Goal: Task Accomplishment & Management: Manage account settings

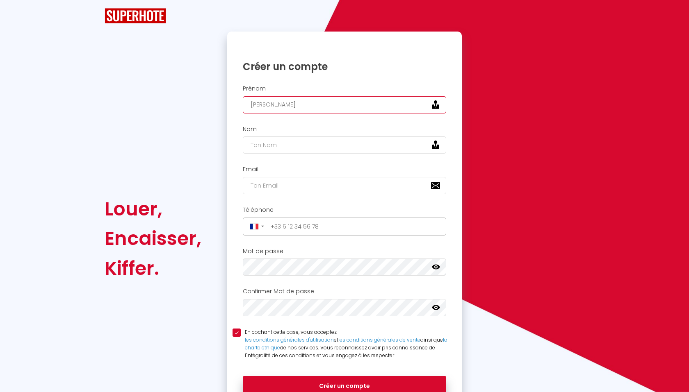
type input "[PERSON_NAME]"
type input "BEGET"
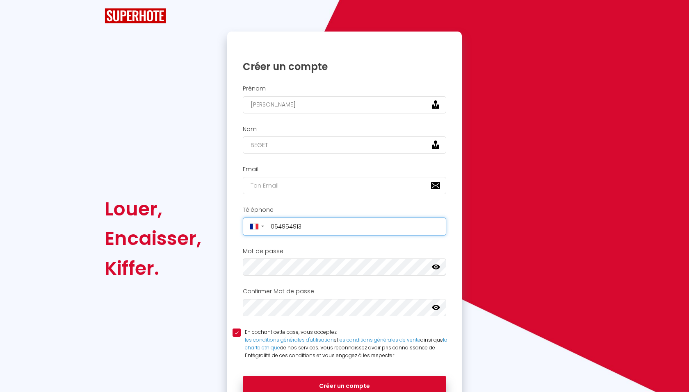
type input "[PHONE_NUMBER]"
type input "0649549131"
drag, startPoint x: 315, startPoint y: 221, endPoint x: 316, endPoint y: 225, distance: 4.8
click at [440, 225] on input "0649549131" at bounding box center [356, 226] width 176 height 13
type input "[PHONE_NUMBER]"
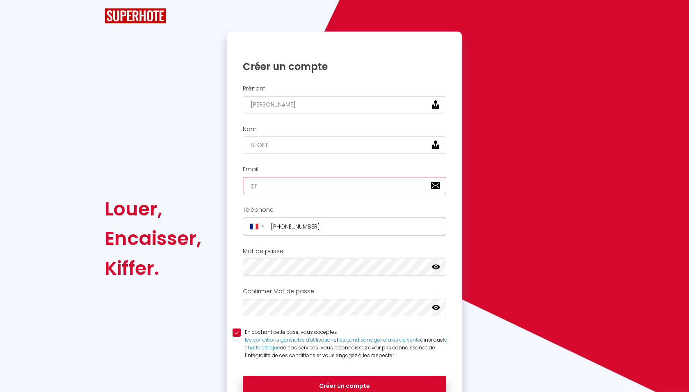
type input "pre"
type input "[EMAIL_ADDRESS][DOMAIN_NAME]"
click at [437, 263] on icon at bounding box center [436, 267] width 8 height 8
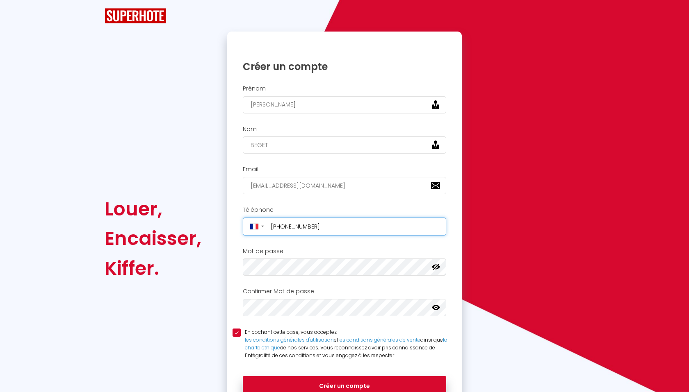
click at [318, 230] on input "[PHONE_NUMBER]" at bounding box center [356, 226] width 176 height 13
type input "[PHONE_NUMBER]"
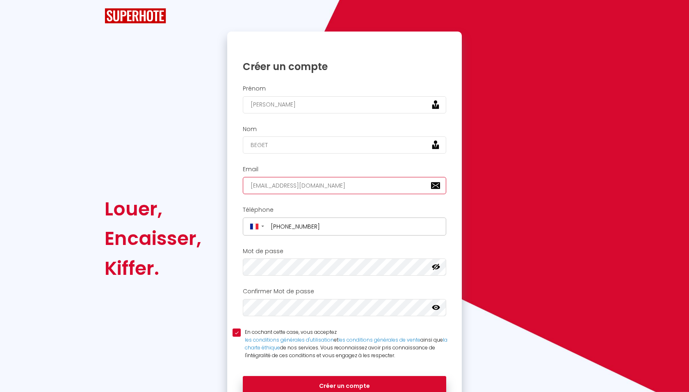
click at [354, 177] on input "[EMAIL_ADDRESS][DOMAIN_NAME]" at bounding box center [344, 185] width 203 height 17
click at [354, 179] on input "[EMAIL_ADDRESS][DOMAIN_NAME]" at bounding box center [344, 185] width 203 height 17
click at [345, 186] on input "[EMAIL_ADDRESS][DOMAIN_NAME]" at bounding box center [344, 185] width 203 height 17
type input "[EMAIL_ADDRESS][DOMAIN_NAME]"
click at [319, 157] on div "Nom BEGET" at bounding box center [344, 142] width 234 height 41
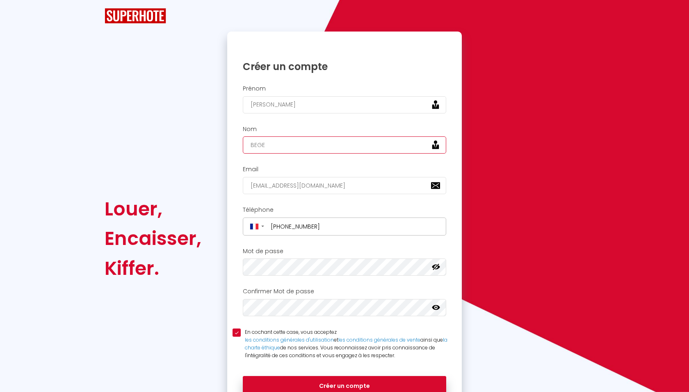
type input "BEGET"
click at [288, 105] on input "[PERSON_NAME]" at bounding box center [344, 104] width 203 height 17
type input "[PERSON_NAME]"
click at [226, 299] on div "Veuillez créer votre compte Superhote depuis un ordinateur. Créer un compte Pré…" at bounding box center [344, 239] width 245 height 415
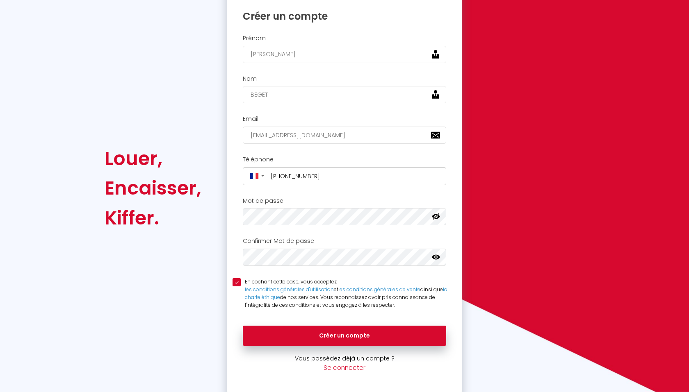
scroll to position [50, 0]
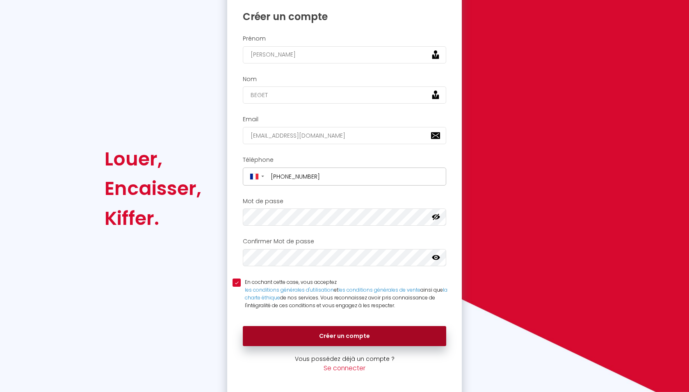
click at [353, 329] on button "Créer un compte" at bounding box center [344, 336] width 203 height 20
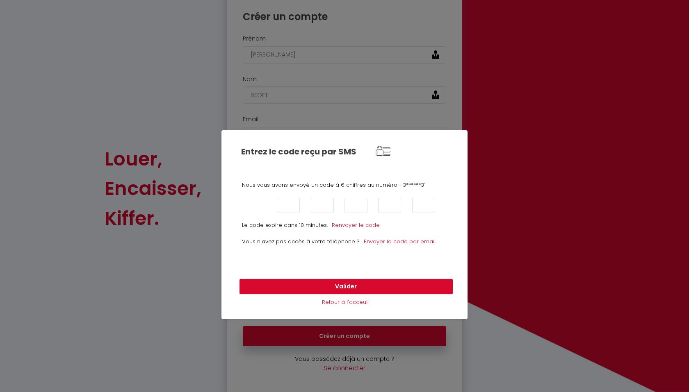
click at [255, 201] on input "text" at bounding box center [254, 205] width 23 height 15
type input "2"
type input "0"
type input "2"
type input "7"
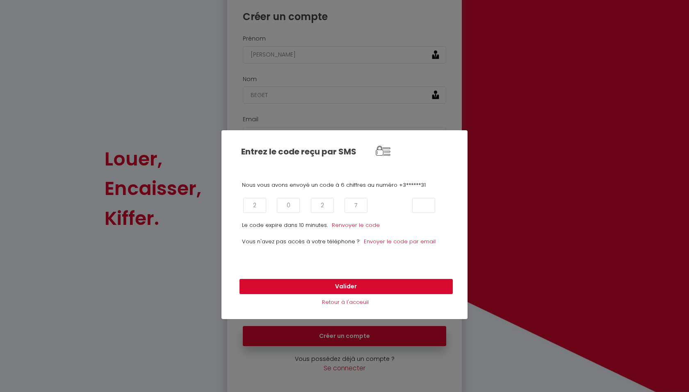
type input "2"
type input "5"
click at [346, 287] on button "Valider" at bounding box center [345, 287] width 213 height 16
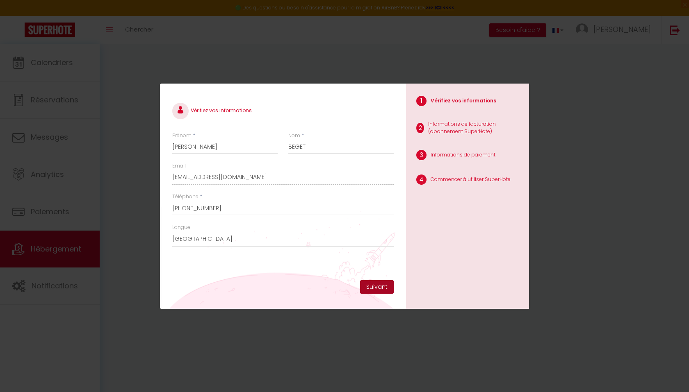
click at [381, 283] on button "Suivant" at bounding box center [377, 287] width 34 height 14
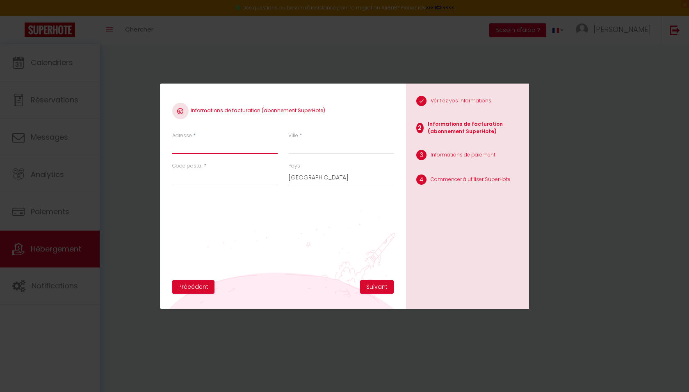
paste input "[STREET_ADDRESS]"
drag, startPoint x: 259, startPoint y: 146, endPoint x: 227, endPoint y: 146, distance: 32.4
click at [227, 146] on input "[STREET_ADDRESS]" at bounding box center [224, 146] width 105 height 15
type input "[STREET_ADDRESS]"
paste input "aint varent"
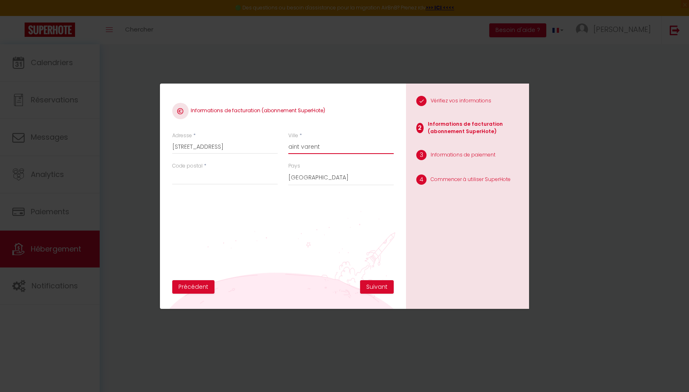
click at [289, 148] on input "aint varent" at bounding box center [340, 146] width 105 height 15
type input "Saint varent"
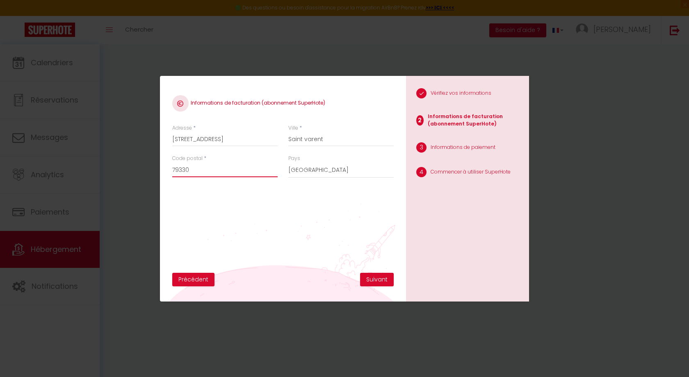
type input "79330"
click at [303, 137] on input "Saint varent" at bounding box center [340, 139] width 105 height 15
click at [308, 207] on div "Informations de facturation (abonnement SuperHote) Adresse * 1 [GEOGRAPHIC_DATA…" at bounding box center [282, 180] width 221 height 184
click at [308, 139] on input "Saint-varent" at bounding box center [340, 139] width 105 height 15
type input "Saint-varent"
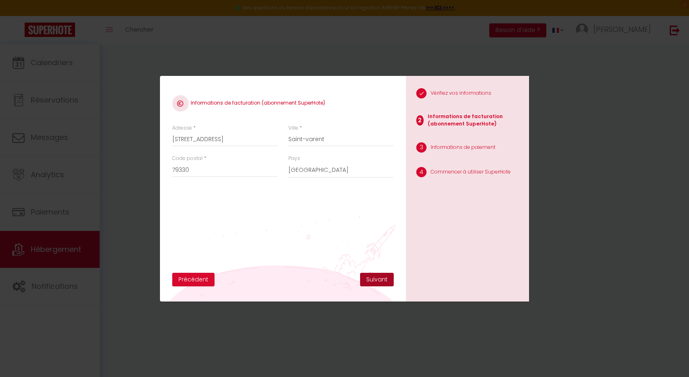
click at [366, 276] on button "Suivant" at bounding box center [377, 280] width 34 height 14
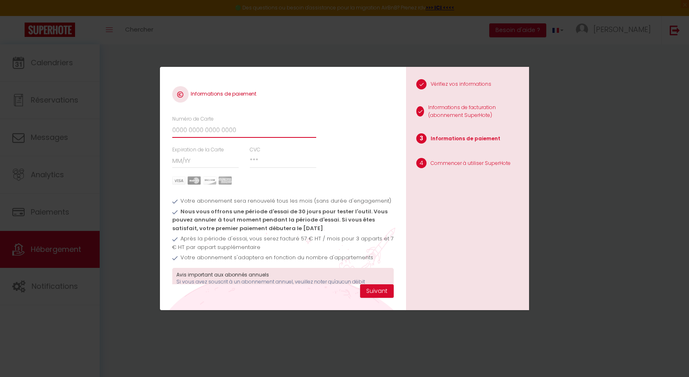
click at [235, 133] on input "Numéro de Carte" at bounding box center [244, 130] width 144 height 15
type input "[CREDIT_CARD_NUMBER]"
click at [188, 161] on input "Expiration de la Carte" at bounding box center [205, 160] width 67 height 15
type input "02 / 26"
click at [265, 149] on div "CVC" at bounding box center [283, 157] width 67 height 23
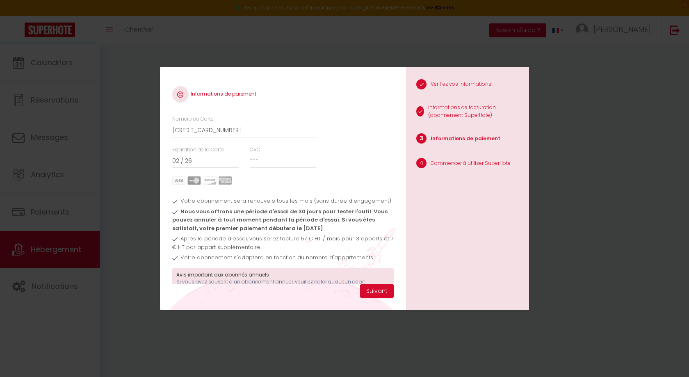
click at [265, 168] on div "CVC" at bounding box center [282, 161] width 77 height 31
click at [265, 156] on input "CVC" at bounding box center [283, 160] width 67 height 15
type input "174"
click at [384, 289] on button "Suivant" at bounding box center [377, 291] width 34 height 14
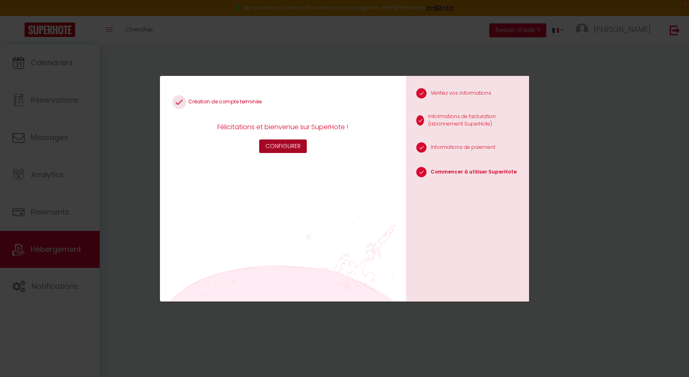
click at [275, 141] on button "Configurer" at bounding box center [283, 146] width 48 height 14
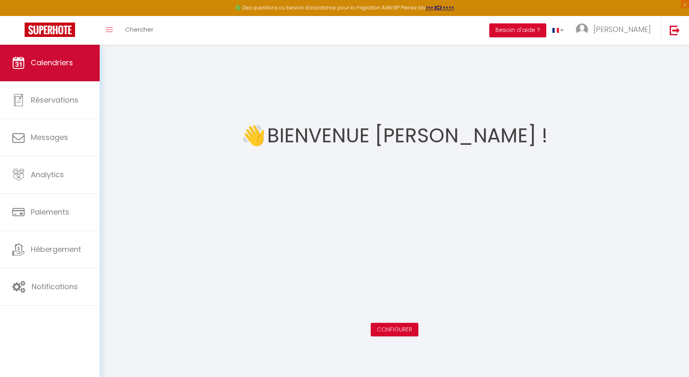
click at [55, 74] on link "Calendriers" at bounding box center [50, 62] width 100 height 37
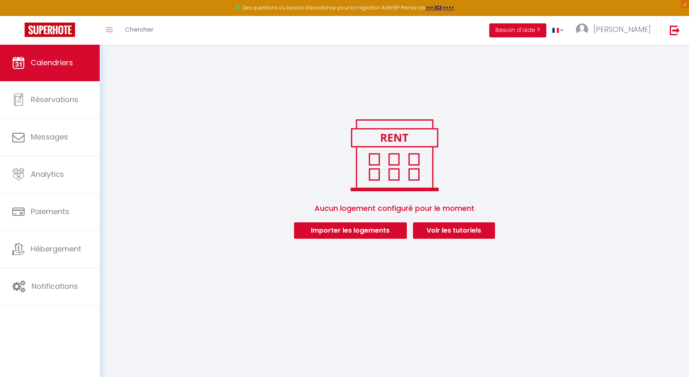
click at [328, 225] on button "Importer les logements" at bounding box center [350, 230] width 113 height 16
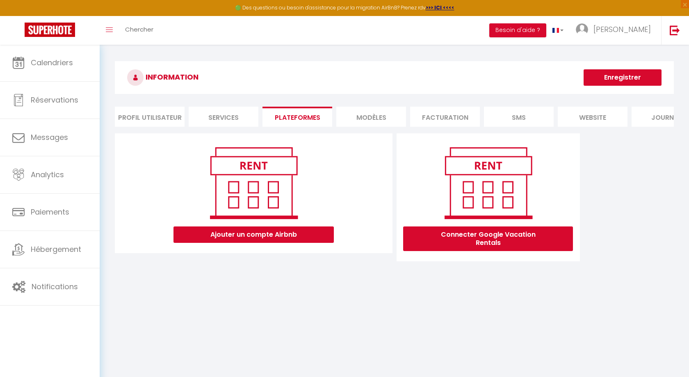
click at [303, 233] on button "Ajouter un compte Airbnb" at bounding box center [253, 234] width 160 height 16
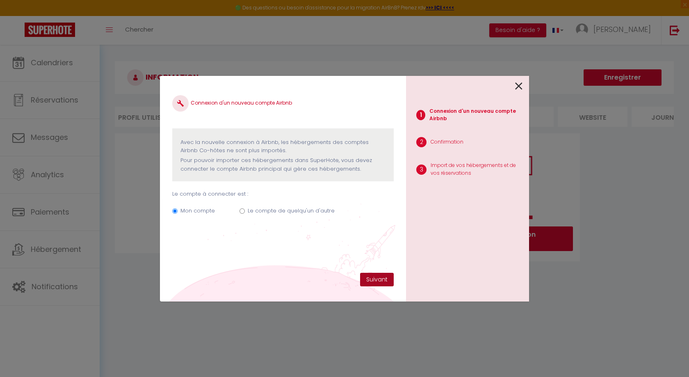
click at [384, 279] on button "Suivant" at bounding box center [377, 280] width 34 height 14
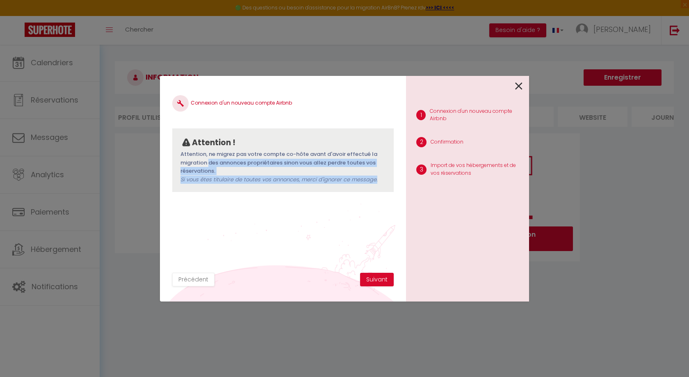
drag, startPoint x: 311, startPoint y: 152, endPoint x: 339, endPoint y: 182, distance: 40.6
click at [339, 182] on p "Attention, ne migrez pas votre compte co-hôte avant d'avoir effectué la migrati…" at bounding box center [282, 167] width 205 height 34
click at [339, 197] on div "Connexion d'un nouveau compte Airbnb Attention ! Attention, ne migrez pas votre…" at bounding box center [282, 180] width 221 height 184
drag, startPoint x: 373, startPoint y: 189, endPoint x: 312, endPoint y: 145, distance: 75.8
click at [312, 145] on div "Attention ! Attention, ne migrez pas votre compte co-hôte avant d'avoir effectu…" at bounding box center [282, 160] width 221 height 64
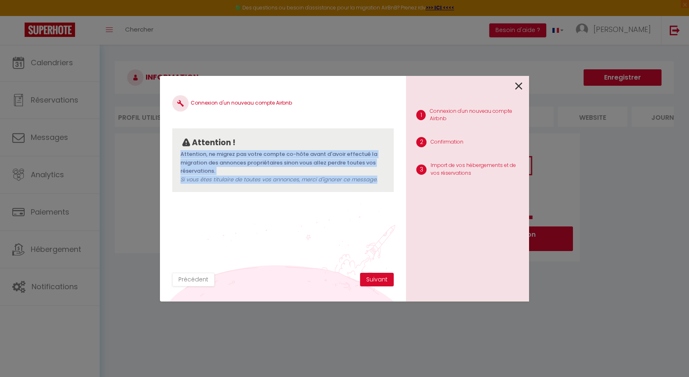
click at [312, 145] on div "Attention !" at bounding box center [282, 142] width 205 height 12
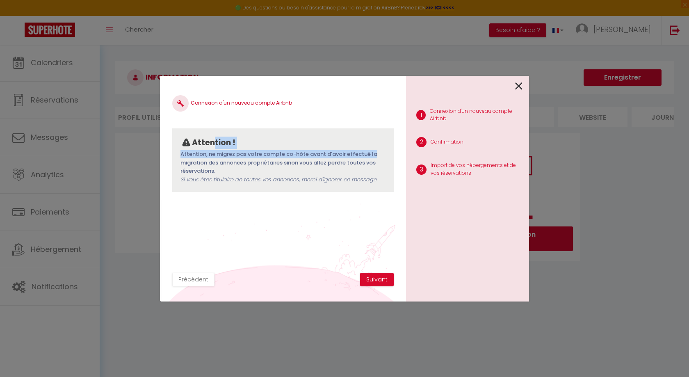
drag, startPoint x: 212, startPoint y: 140, endPoint x: 281, endPoint y: 156, distance: 70.7
click at [281, 156] on div "Attention ! Attention, ne migrez pas votre compte co-hôte avant d'avoir effectu…" at bounding box center [282, 160] width 221 height 64
click at [281, 156] on p "Attention, ne migrez pas votre compte co-hôte avant d'avoir effectué la migrati…" at bounding box center [282, 167] width 205 height 34
click at [519, 86] on icon at bounding box center [518, 86] width 7 height 12
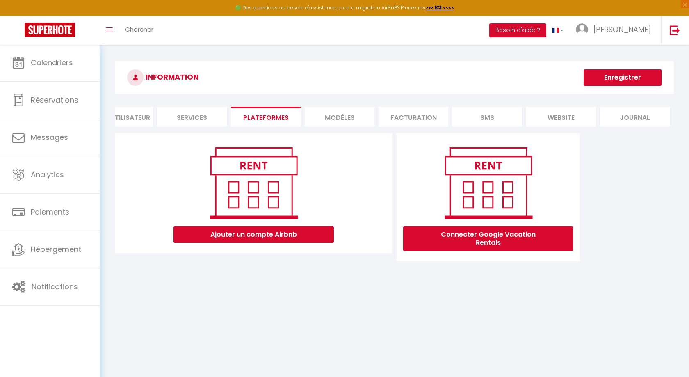
scroll to position [0, 32]
click at [563, 116] on li "website" at bounding box center [561, 117] width 70 height 20
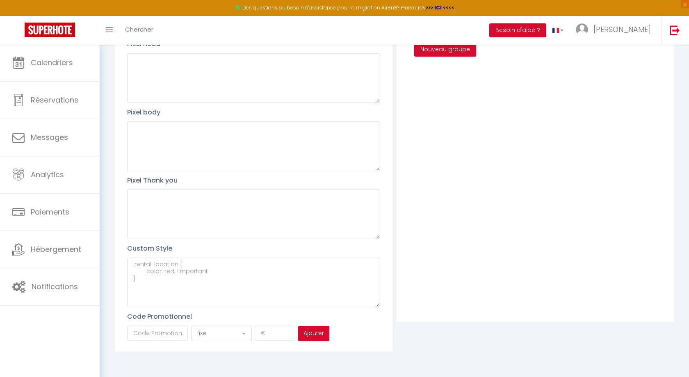
scroll to position [133, 0]
click at [247, 282] on textarea at bounding box center [253, 283] width 252 height 50
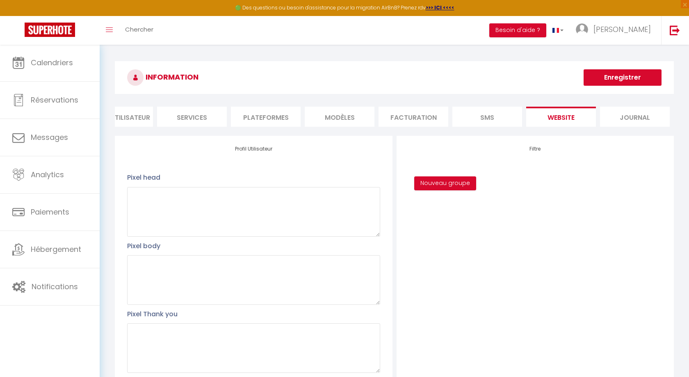
scroll to position [0, 0]
click at [634, 115] on li "Journal" at bounding box center [635, 117] width 70 height 20
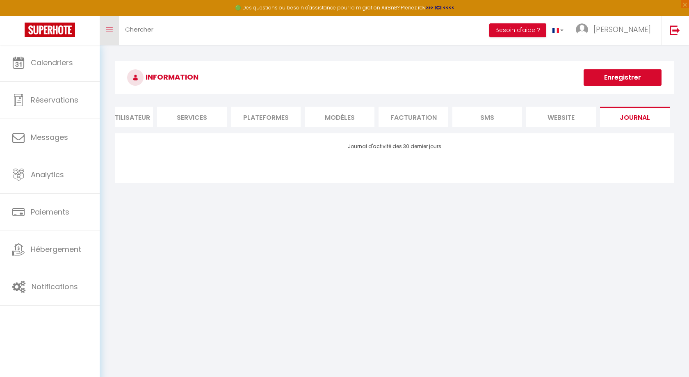
click at [102, 32] on link "Toggle menubar" at bounding box center [109, 30] width 19 height 29
click at [121, 41] on link "Chercher" at bounding box center [139, 30] width 41 height 29
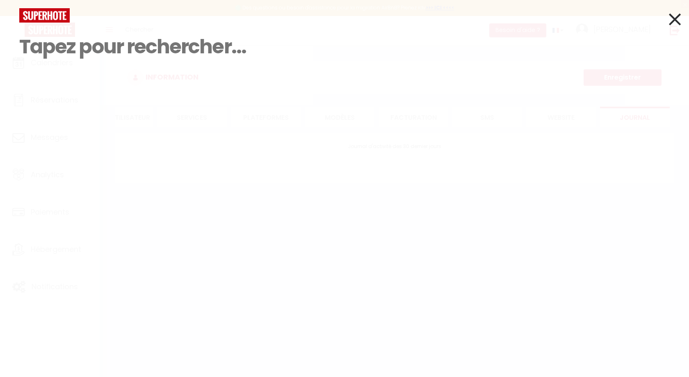
click at [678, 19] on icon at bounding box center [675, 19] width 12 height 20
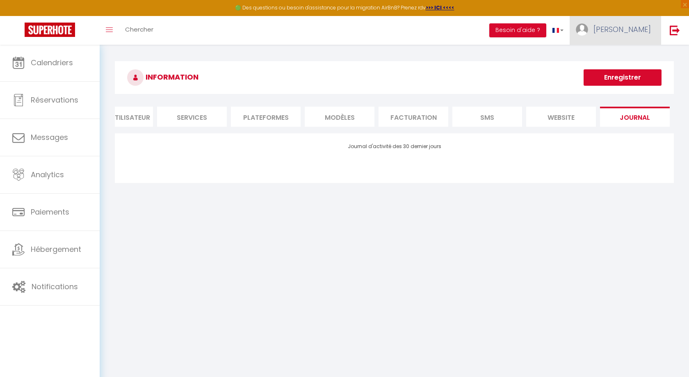
click at [632, 28] on span "[PERSON_NAME]" at bounding box center [621, 29] width 57 height 10
click at [635, 63] on link "Paramètres" at bounding box center [628, 57] width 61 height 14
click at [635, 62] on link "Paramètres" at bounding box center [628, 57] width 61 height 14
click at [618, 56] on link "Paramètres" at bounding box center [628, 57] width 61 height 14
click at [616, 55] on link "Paramètres" at bounding box center [628, 57] width 61 height 14
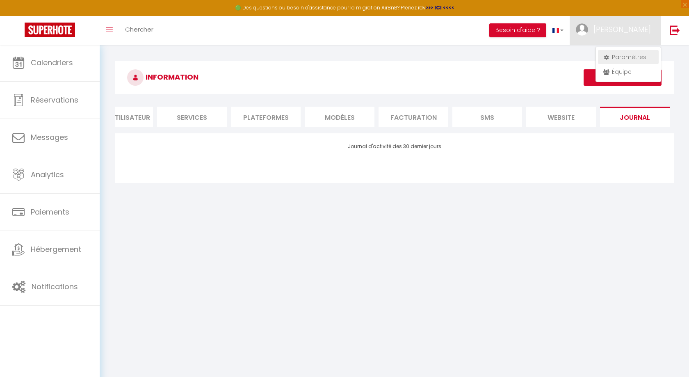
click at [609, 55] on link "Paramètres" at bounding box center [628, 57] width 61 height 14
click at [635, 27] on span "[PERSON_NAME]" at bounding box center [621, 29] width 57 height 10
click at [635, 29] on span "[PERSON_NAME]" at bounding box center [621, 29] width 57 height 10
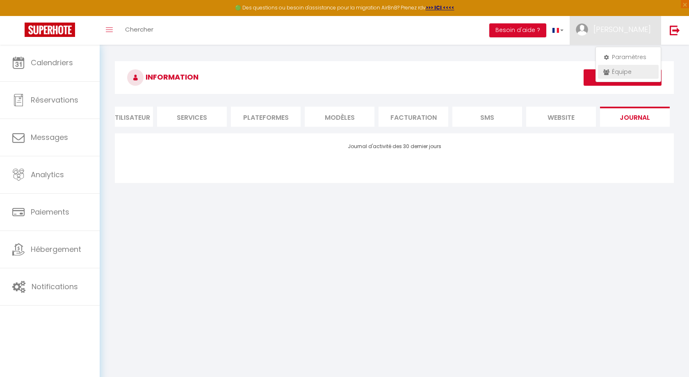
click at [614, 74] on link "Équipe" at bounding box center [628, 72] width 61 height 14
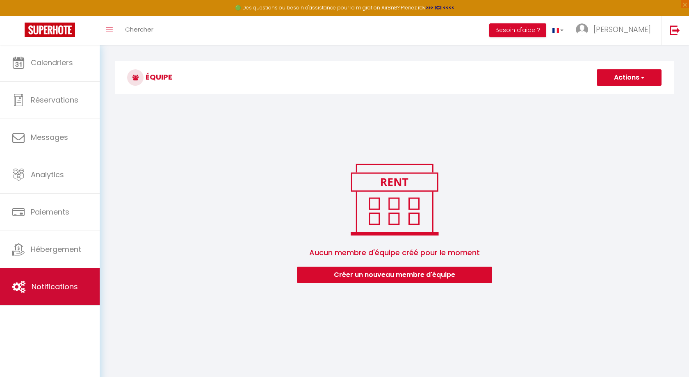
click at [57, 284] on span "Notifications" at bounding box center [55, 286] width 46 height 10
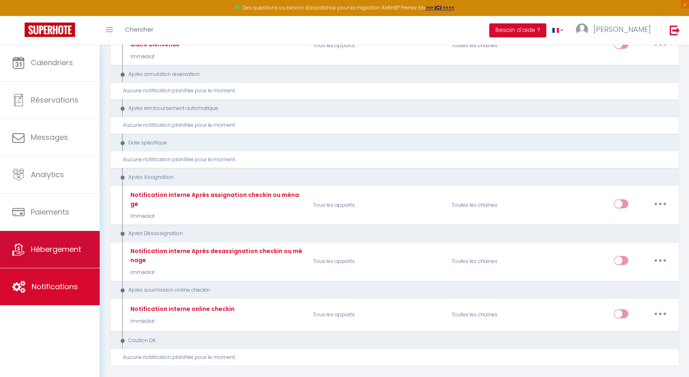
scroll to position [969, 0]
click at [67, 249] on span "Hébergement" at bounding box center [56, 249] width 50 height 10
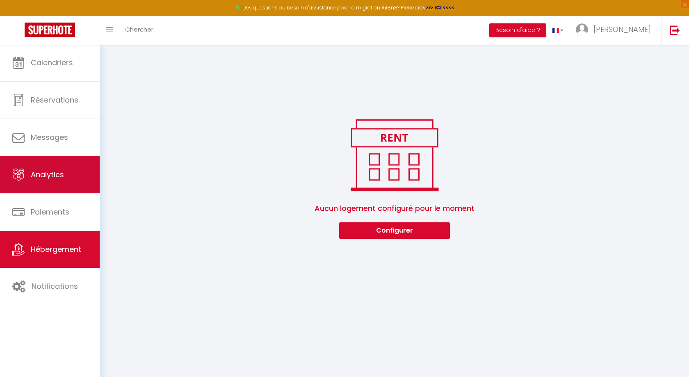
click at [70, 182] on link "Analytics" at bounding box center [50, 174] width 100 height 37
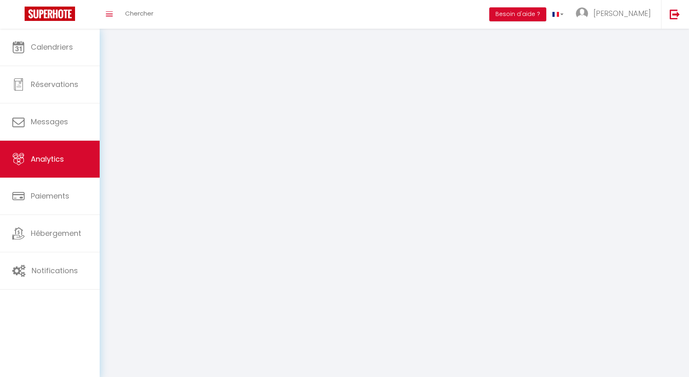
select select "2025"
select select "10"
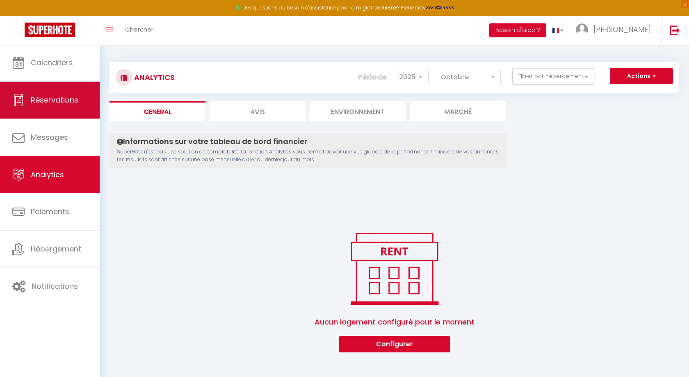
click at [70, 116] on link "Réservations" at bounding box center [50, 100] width 100 height 37
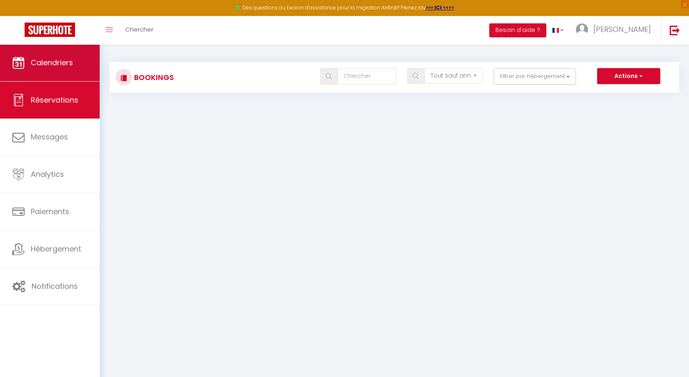
click at [62, 74] on link "Calendriers" at bounding box center [50, 62] width 100 height 37
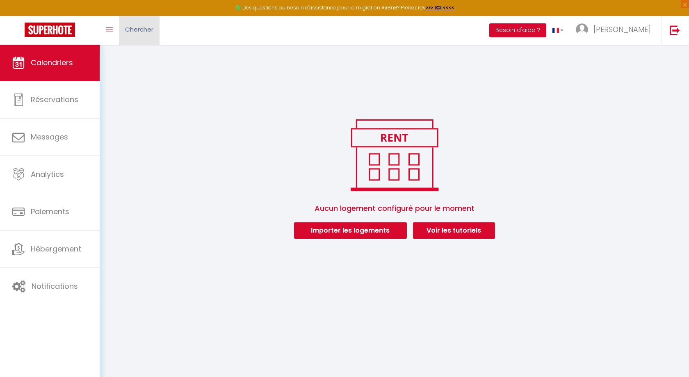
click at [119, 28] on link "Chercher" at bounding box center [139, 30] width 41 height 29
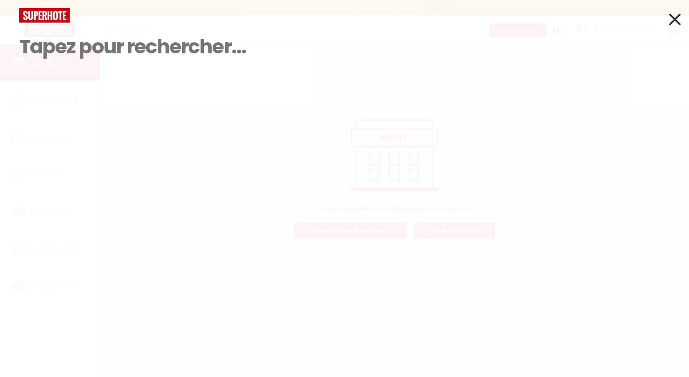
click at [105, 20] on div at bounding box center [344, 15] width 662 height 14
click at [57, 20] on img at bounding box center [44, 15] width 50 height 14
click at [55, 18] on img at bounding box center [44, 15] width 50 height 14
click at [662, 14] on div at bounding box center [344, 15] width 662 height 14
click at [676, 17] on icon at bounding box center [675, 19] width 12 height 20
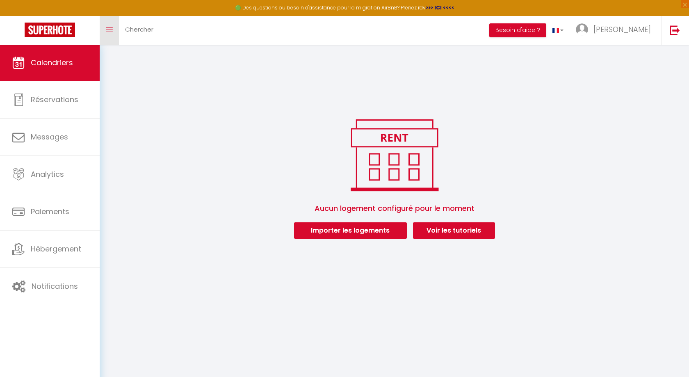
click at [117, 30] on link "Toggle menubar" at bounding box center [109, 30] width 19 height 29
click at [114, 28] on link "Toggle menubar" at bounding box center [109, 30] width 19 height 29
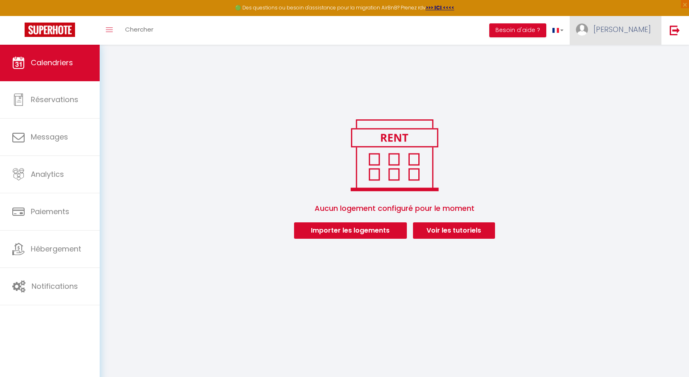
click at [634, 30] on span "[PERSON_NAME]" at bounding box center [621, 29] width 57 height 10
click at [637, 56] on link "Paramètres" at bounding box center [628, 57] width 61 height 14
select select "28"
select select "fr"
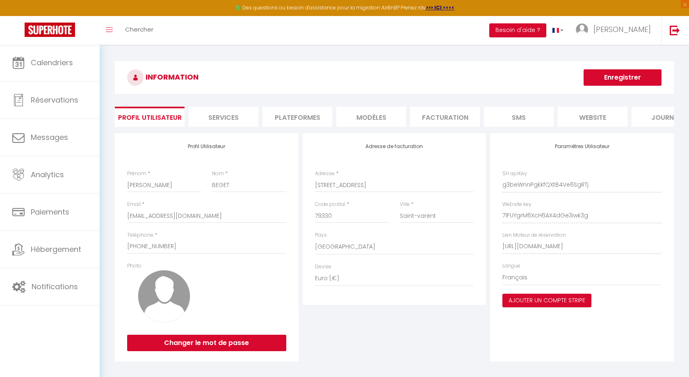
click at [581, 122] on li "website" at bounding box center [592, 117] width 70 height 20
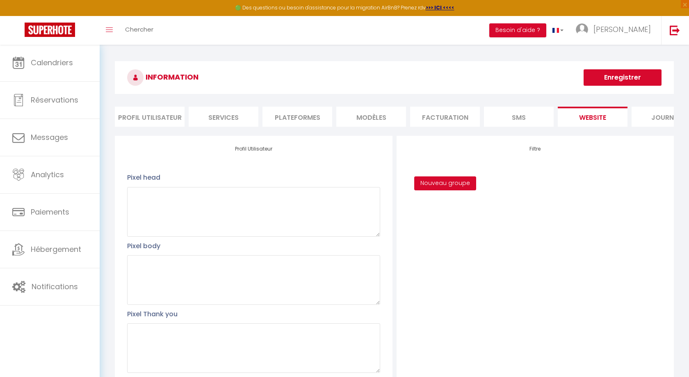
click at [469, 185] on button "Nouveau groupe" at bounding box center [445, 183] width 62 height 14
click at [469, 206] on button "Annuler" at bounding box center [469, 207] width 34 height 14
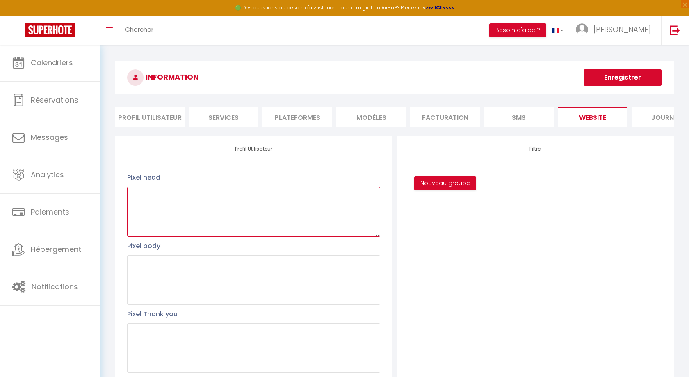
click at [212, 218] on textarea at bounding box center [253, 212] width 252 height 50
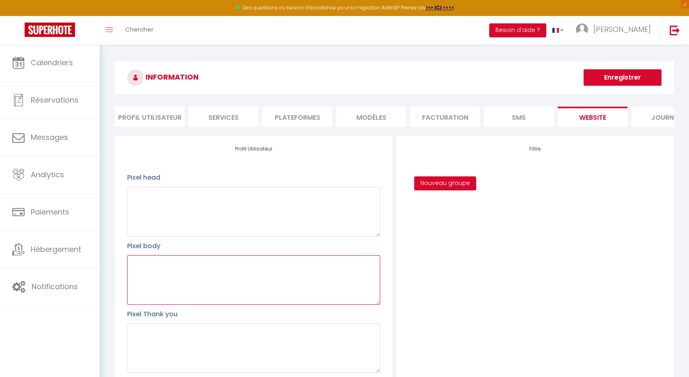
click at [229, 271] on textarea at bounding box center [253, 280] width 252 height 50
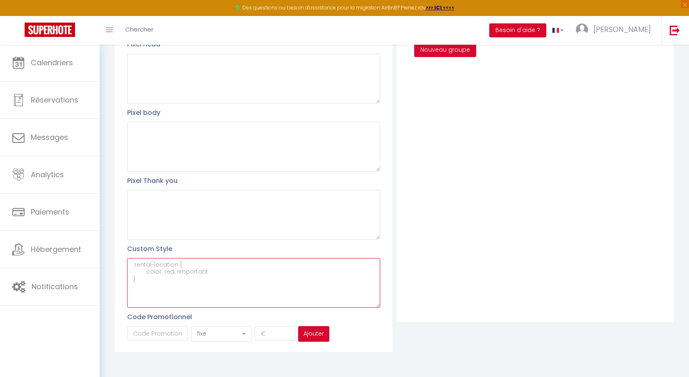
click at [223, 275] on textarea at bounding box center [253, 283] width 252 height 50
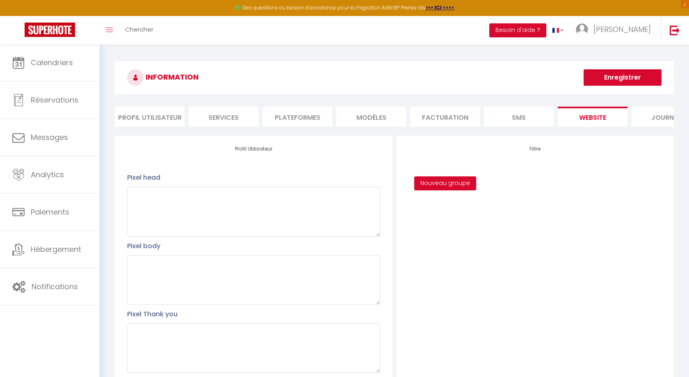
click at [650, 121] on li "Journal" at bounding box center [666, 117] width 70 height 20
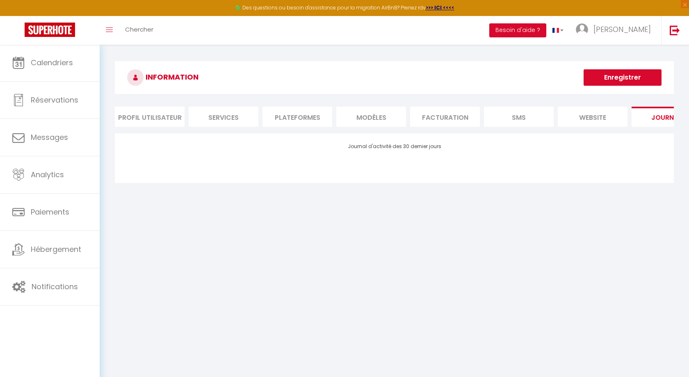
drag, startPoint x: 650, startPoint y: 121, endPoint x: 455, endPoint y: 127, distance: 195.2
click at [460, 126] on ul "Profil Utilisateur Services Plateformes MODÈLES Facturation SMS website Journal" at bounding box center [394, 117] width 559 height 20
click at [157, 119] on li "Profil Utilisateur" at bounding box center [150, 117] width 70 height 20
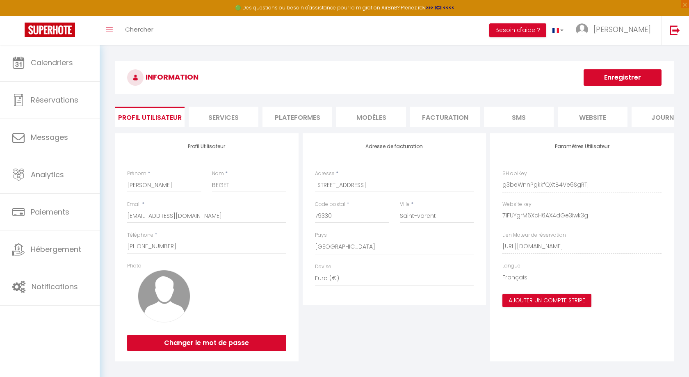
click at [214, 118] on li "Services" at bounding box center [224, 117] width 70 height 20
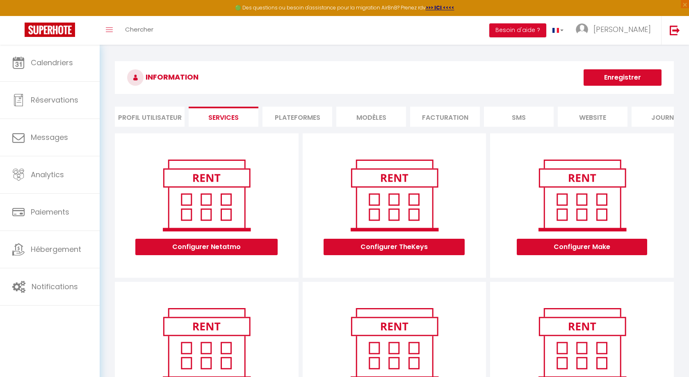
click at [304, 116] on li "Plateformes" at bounding box center [297, 117] width 70 height 20
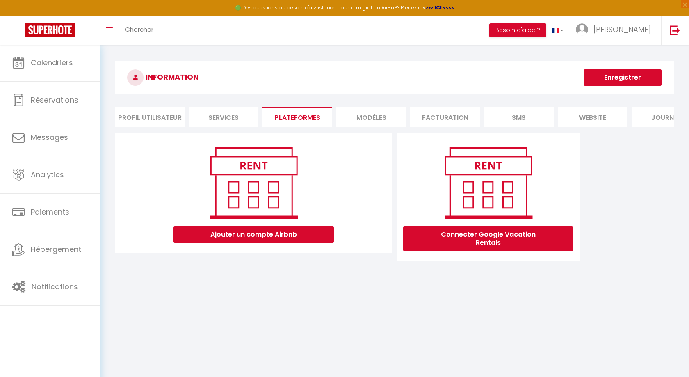
click at [404, 114] on li "MODÈLES" at bounding box center [371, 117] width 70 height 20
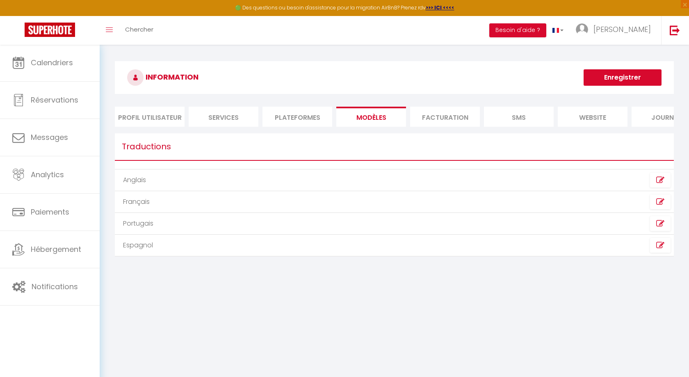
click at [432, 117] on li "Facturation" at bounding box center [445, 117] width 70 height 20
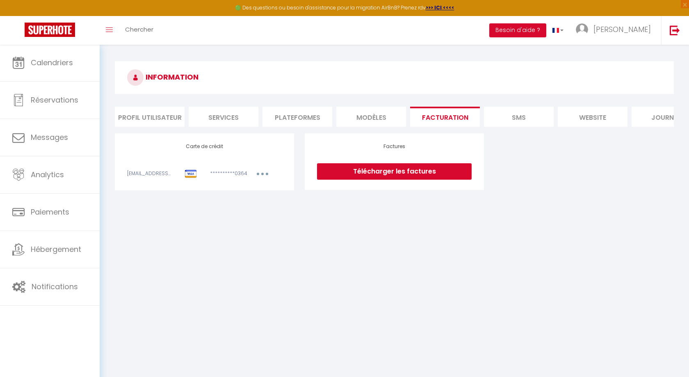
click at [524, 116] on li "SMS" at bounding box center [519, 117] width 70 height 20
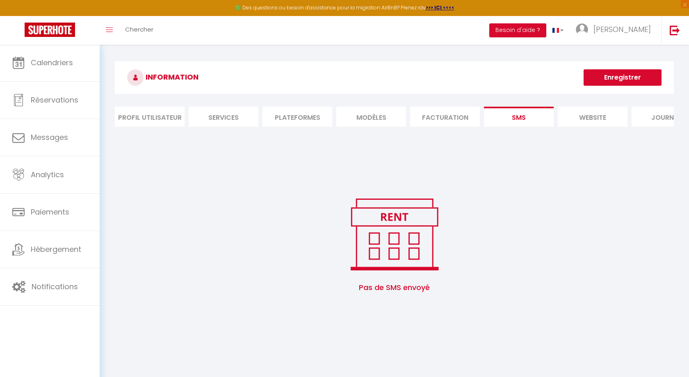
click at [587, 121] on li "website" at bounding box center [592, 117] width 70 height 20
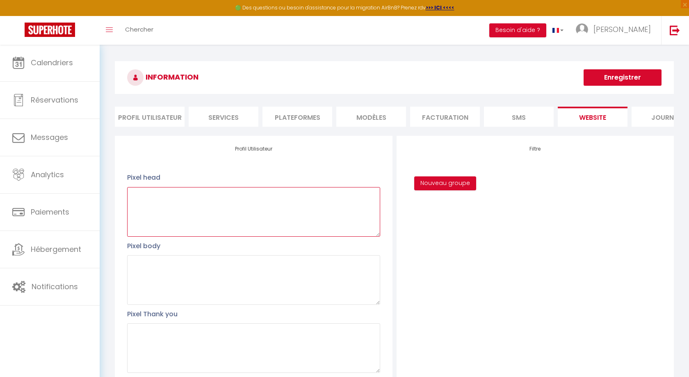
click at [250, 208] on textarea at bounding box center [253, 212] width 252 height 50
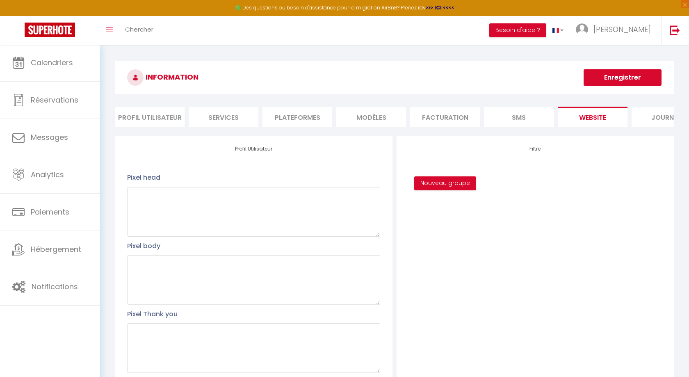
click at [651, 103] on div "INFORMATION Enregistrer Profil Utilisateur Services Plateformes MODÈLES Factura…" at bounding box center [394, 275] width 559 height 429
click at [650, 114] on li "Journal" at bounding box center [666, 117] width 70 height 20
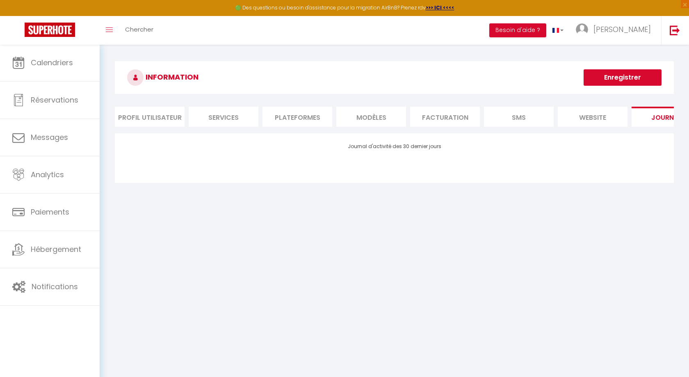
drag, startPoint x: 676, startPoint y: 119, endPoint x: 575, endPoint y: 121, distance: 100.4
click at [578, 121] on div "INFORMATION Enregistrer Profil Utilisateur Services Plateformes MODÈLES Factura…" at bounding box center [393, 123] width 569 height 124
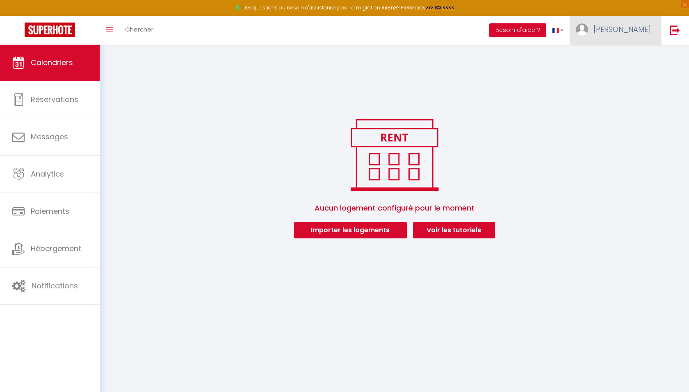
click at [646, 22] on link "[PERSON_NAME]" at bounding box center [614, 30] width 91 height 29
click at [635, 55] on link "Paramètres" at bounding box center [628, 57] width 61 height 14
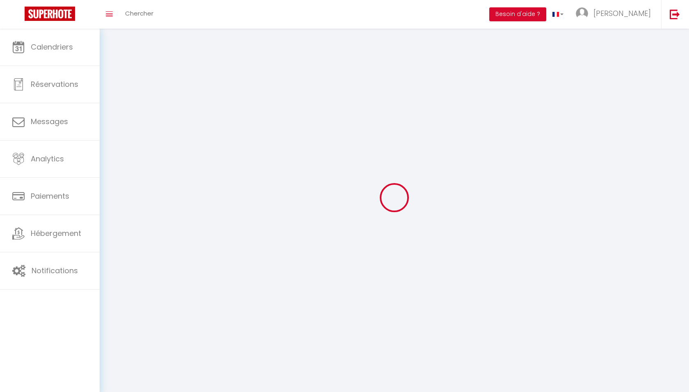
type input "[PERSON_NAME]"
type input "BEGET"
type input "[PHONE_NUMBER]"
type input "[STREET_ADDRESS]"
type input "79330"
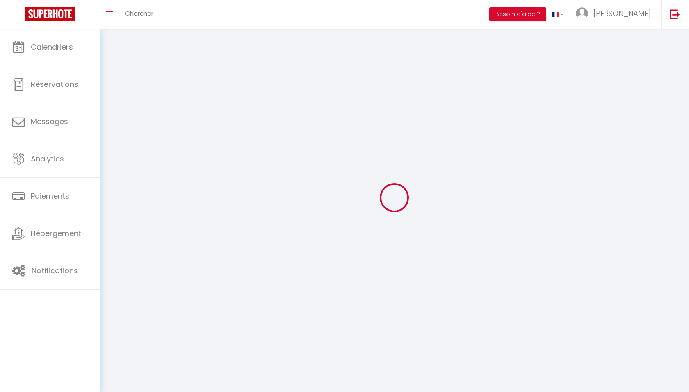
type input "Saint-varent"
type input "g3beWnnPgkkfQXtB4Ve6SgRTj"
type input "71FUYgrM6XcH6AX4dGe3iwk3g"
type input "[URL][DOMAIN_NAME]"
select select "1"
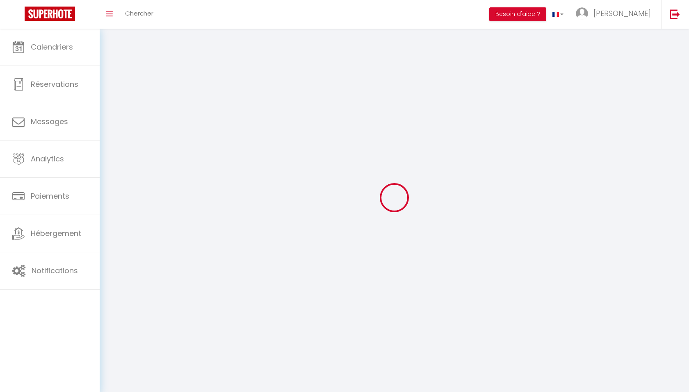
select select "28"
select select "fr"
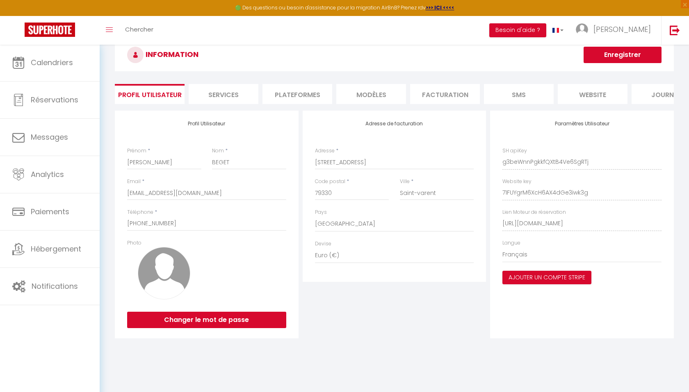
scroll to position [17, 0]
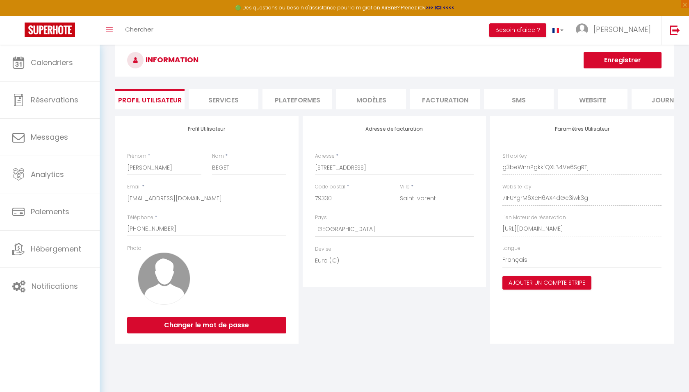
click at [211, 100] on li "Services" at bounding box center [224, 99] width 70 height 20
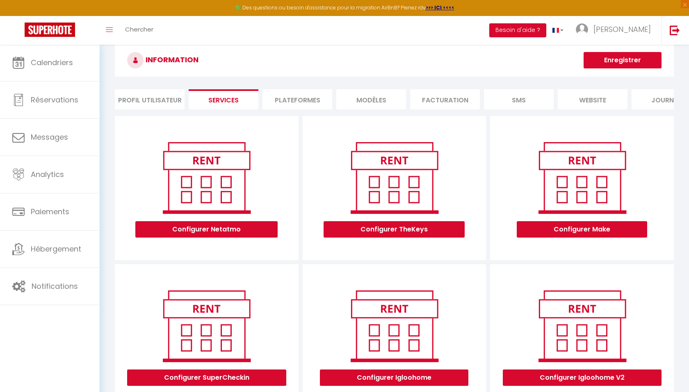
click at [288, 98] on li "Plateformes" at bounding box center [297, 99] width 70 height 20
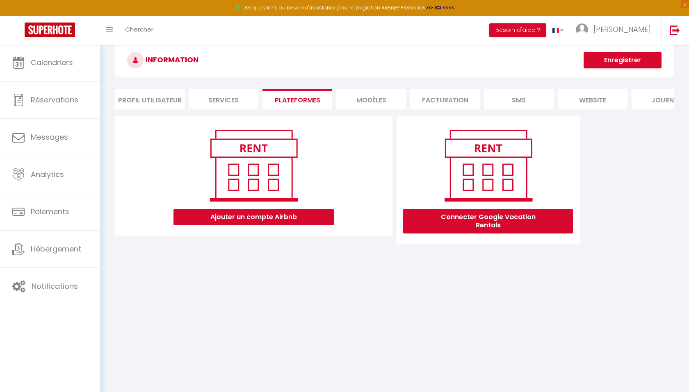
click at [356, 98] on li "MODÈLES" at bounding box center [371, 99] width 70 height 20
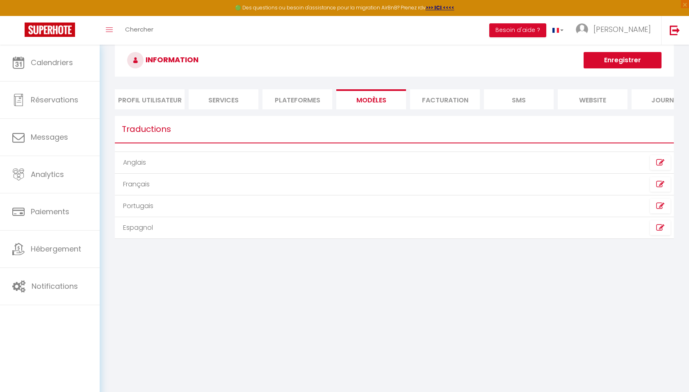
click at [419, 102] on li "Facturation" at bounding box center [445, 99] width 70 height 20
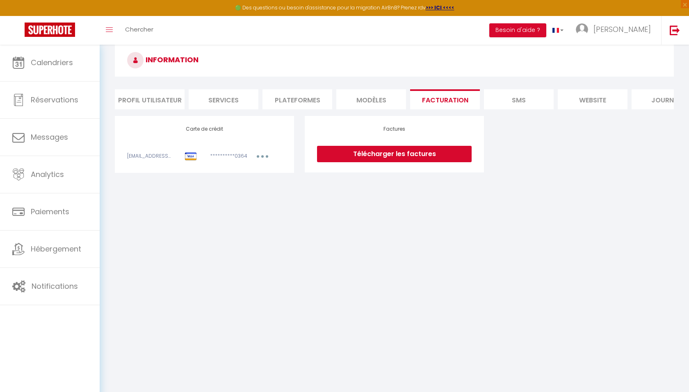
click at [496, 88] on div "INFORMATION Profil Utilisateur Services Plateformes MODÈLES Facturation SMS web…" at bounding box center [394, 110] width 559 height 132
click at [520, 97] on li "SMS" at bounding box center [519, 99] width 70 height 20
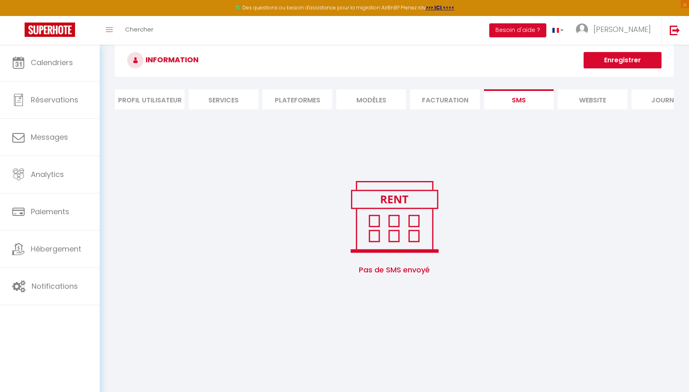
click at [595, 106] on li "website" at bounding box center [592, 99] width 70 height 20
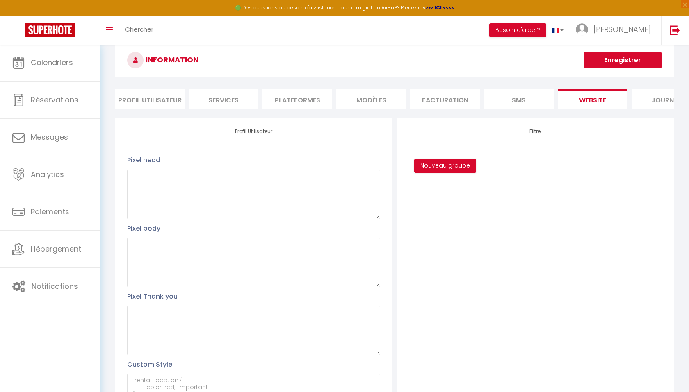
click at [656, 105] on li "Journal" at bounding box center [666, 99] width 70 height 20
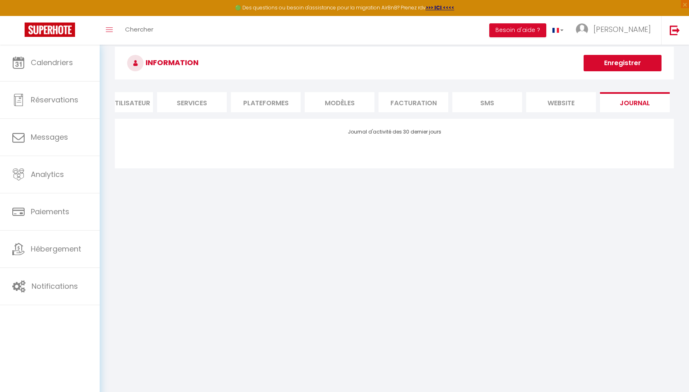
scroll to position [14, 0]
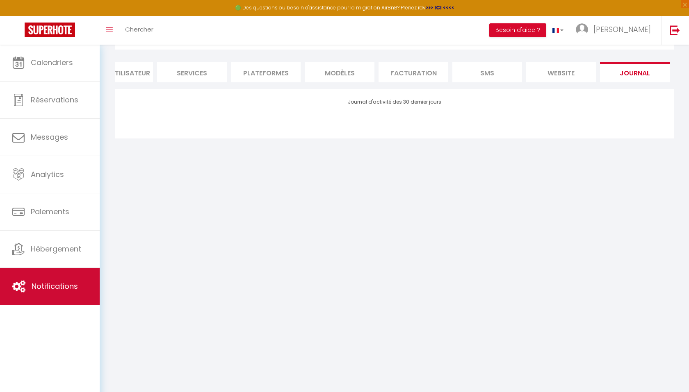
scroll to position [45, 0]
click at [50, 282] on span "Notifications" at bounding box center [55, 286] width 46 height 10
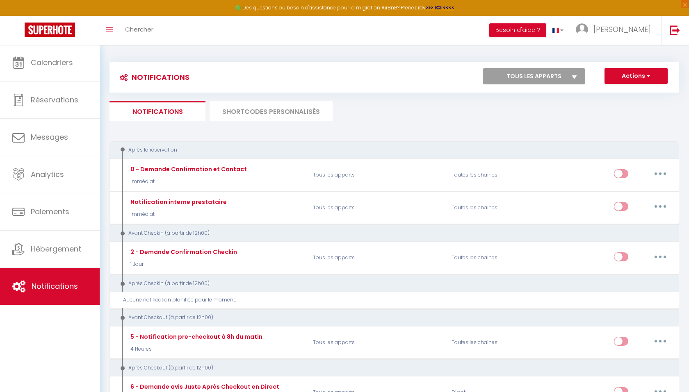
click at [251, 114] on li "SHORTCODES PERSONNALISÉS" at bounding box center [270, 111] width 123 height 20
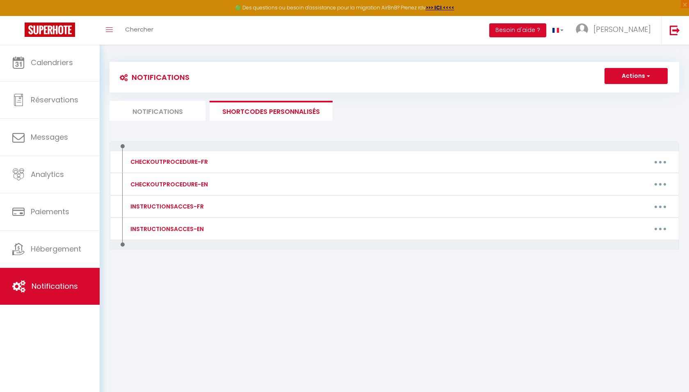
click at [201, 112] on li "Notifications" at bounding box center [157, 111] width 96 height 20
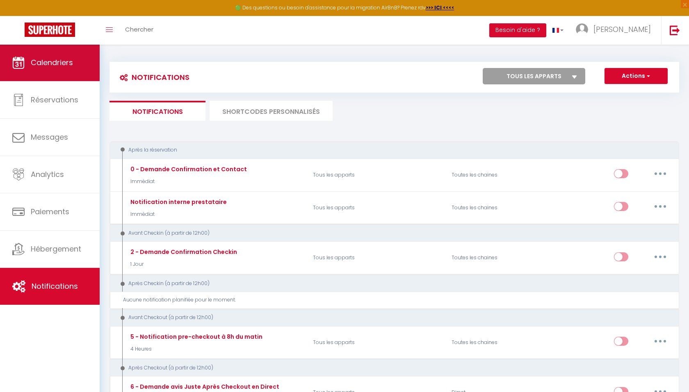
click at [69, 62] on span "Calendriers" at bounding box center [52, 62] width 42 height 10
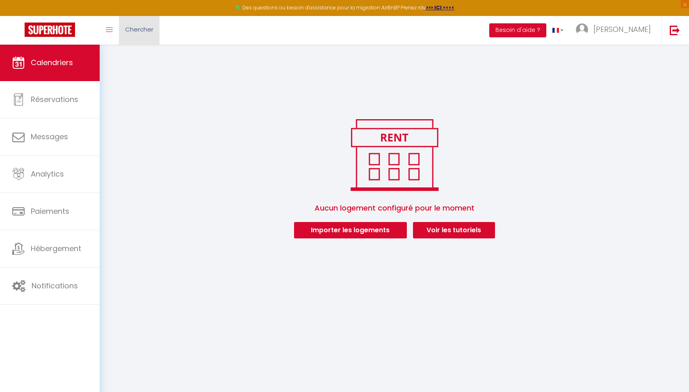
click at [120, 27] on link "Chercher" at bounding box center [139, 30] width 41 height 29
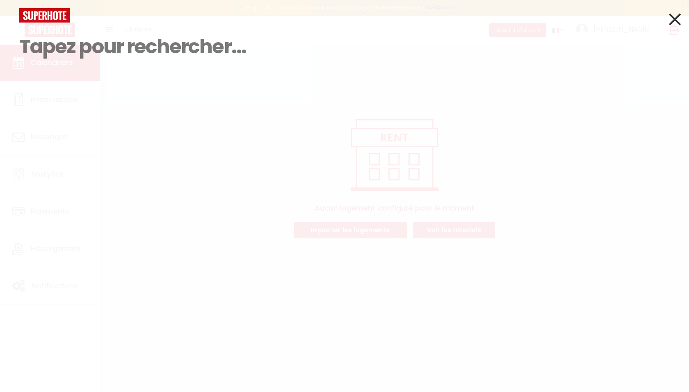
click at [110, 27] on input at bounding box center [344, 47] width 650 height 48
click at [679, 16] on icon at bounding box center [675, 19] width 12 height 20
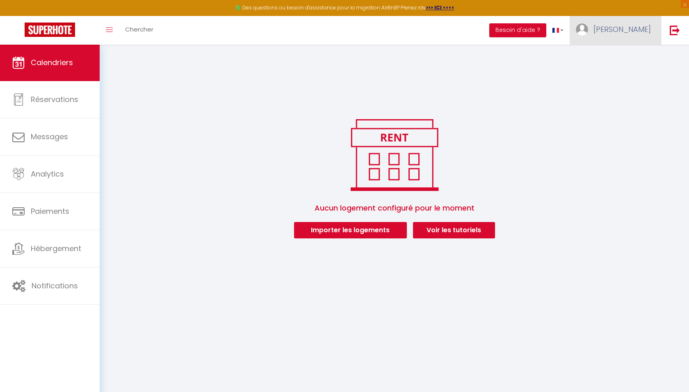
click at [646, 25] on span "[PERSON_NAME]" at bounding box center [621, 29] width 57 height 10
click at [612, 52] on link "Paramètres" at bounding box center [628, 57] width 61 height 14
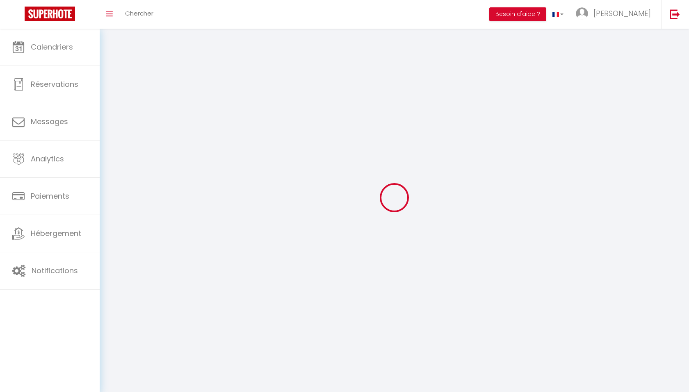
type input "[PERSON_NAME]"
type input "BEGET"
type input "[PHONE_NUMBER]"
type input "[STREET_ADDRESS]"
type input "79330"
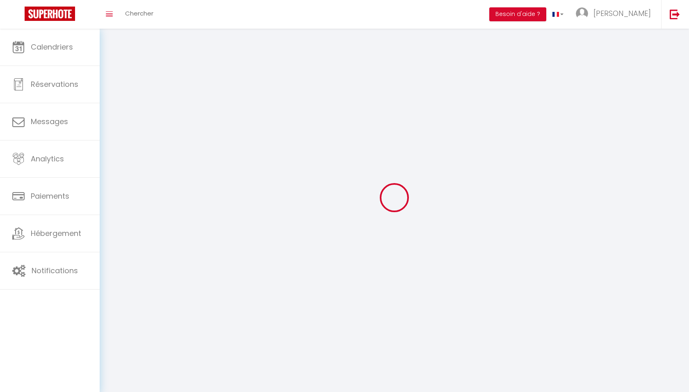
type input "Saint-varent"
type input "g3beWnnPgkkfQXtB4Ve6SgRTj"
type input "71FUYgrM6XcH6AX4dGe3iwk3g"
type input "[URL][DOMAIN_NAME]"
select select "1"
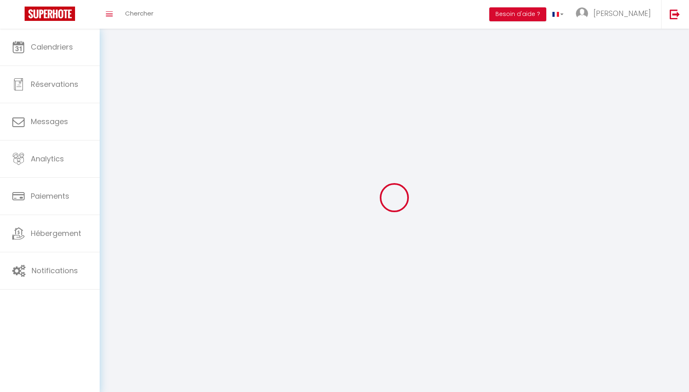
select select "28"
select select "fr"
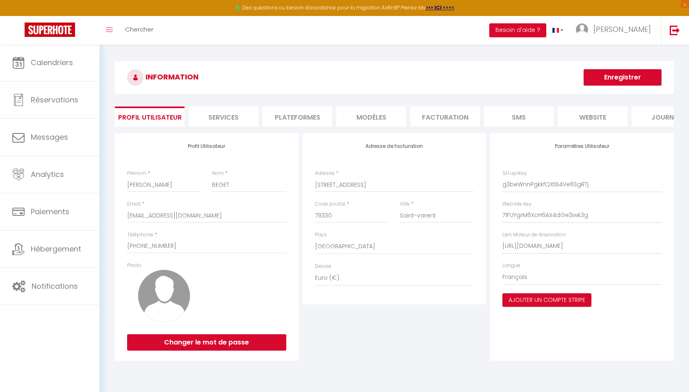
click at [243, 337] on button "Changer le mot de passe" at bounding box center [206, 342] width 159 height 16
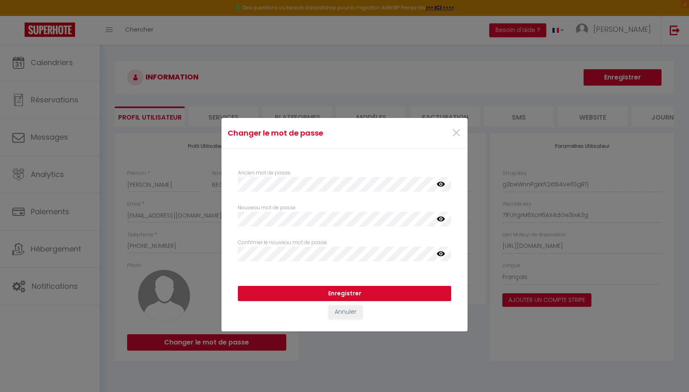
click at [302, 193] on div "Ancien mot de passe false Nouveau mot de passe Votre mot de passe doit comporte…" at bounding box center [344, 209] width 213 height 105
click at [440, 223] on icon at bounding box center [441, 219] width 8 height 8
click at [231, 220] on div "Ancien mot de passe false Nouveau mot de passe Votre mot de passe doit comporte…" at bounding box center [344, 213] width 246 height 129
click at [230, 185] on div "Ancien mot de passe false Nouveau mot de passe Votre mot de passe doit comporte…" at bounding box center [344, 213] width 246 height 129
click at [439, 255] on icon at bounding box center [441, 254] width 8 height 8
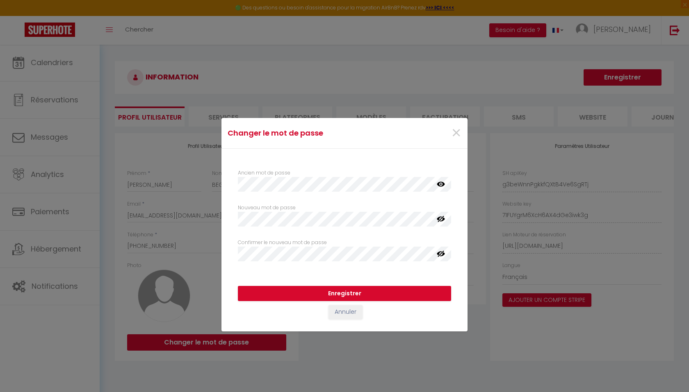
click at [441, 185] on icon at bounding box center [441, 184] width 8 height 5
click at [384, 290] on button "Enregistrer" at bounding box center [344, 294] width 213 height 16
click at [357, 289] on button "Enregistrer" at bounding box center [344, 294] width 213 height 16
click at [359, 267] on div "Ancien mot de passe false Nouveau mot de passe Votre mot de passe doit comporte…" at bounding box center [344, 213] width 224 height 113
click at [373, 293] on button "Enregistrer" at bounding box center [344, 294] width 213 height 16
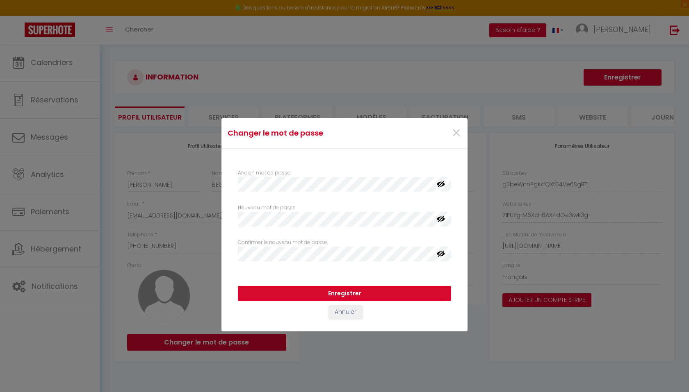
click at [373, 293] on button "Enregistrer" at bounding box center [344, 294] width 213 height 16
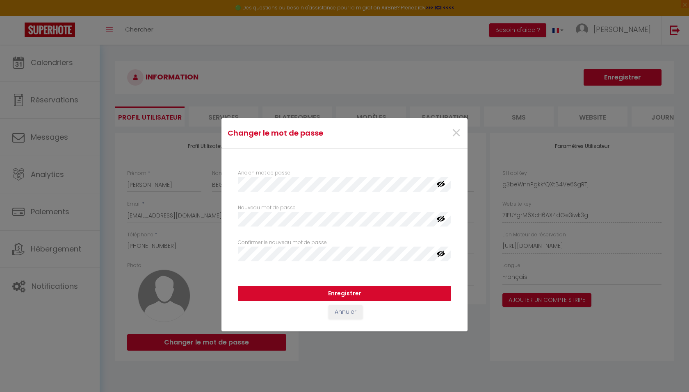
click at [373, 293] on button "Enregistrer" at bounding box center [344, 294] width 213 height 16
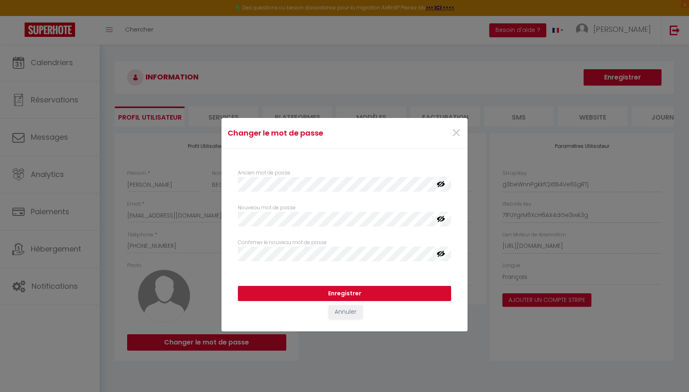
click at [373, 293] on button "Enregistrer" at bounding box center [344, 294] width 213 height 16
click at [454, 128] on span "×" at bounding box center [456, 133] width 10 height 25
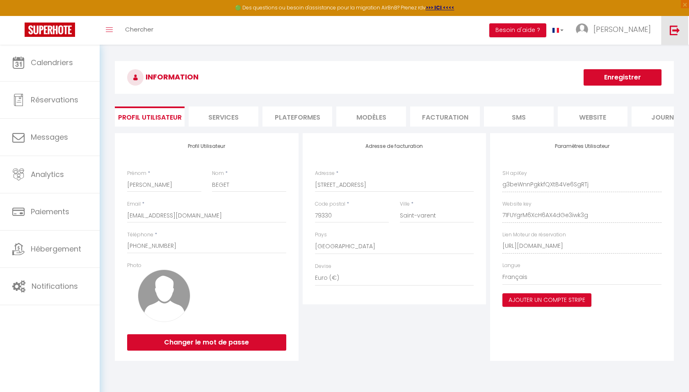
click at [672, 39] on link at bounding box center [674, 30] width 27 height 29
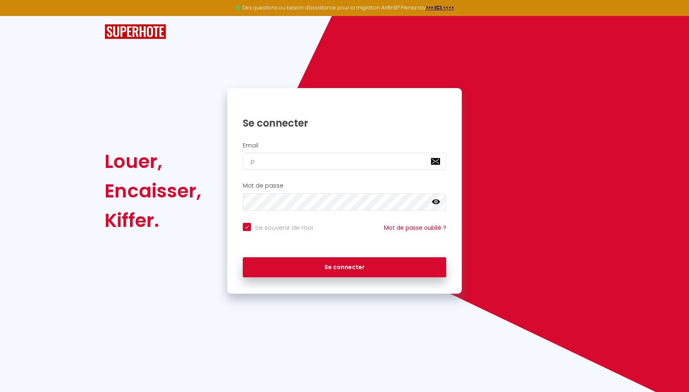
type input "pr"
checkbox input "true"
type input "prem"
checkbox input "true"
type input "premi"
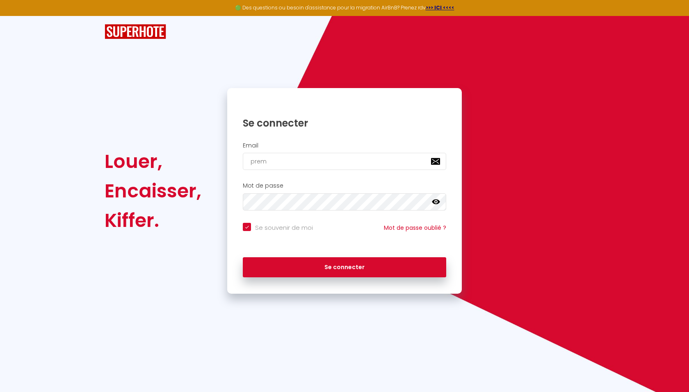
checkbox input "true"
type input "premiu"
checkbox input "true"
type input "premium"
checkbox input "true"
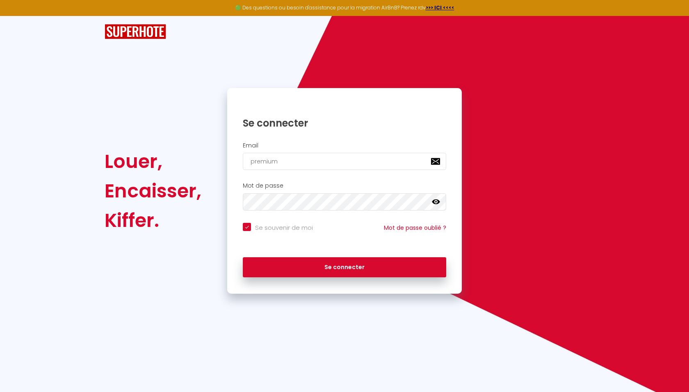
type input "premiums"
checkbox input "true"
type input "premiumsp"
checkbox input "true"
type input "premiumspa"
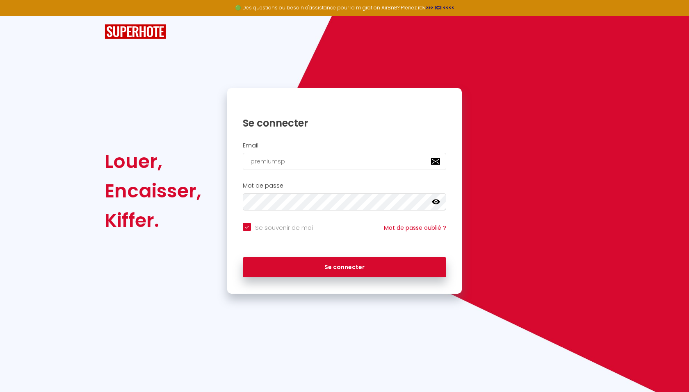
checkbox input "true"
type input "premiumspac"
checkbox input "true"
type input "premiumspace"
checkbox input "true"
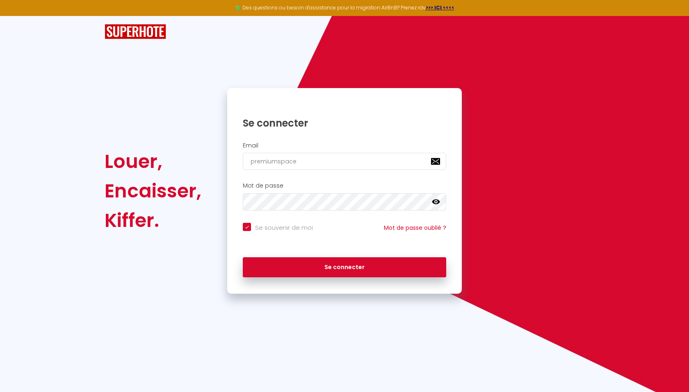
type input "premiumspacel"
checkbox input "true"
type input "premiumspacelo"
checkbox input "true"
type input "premiumspaceloc"
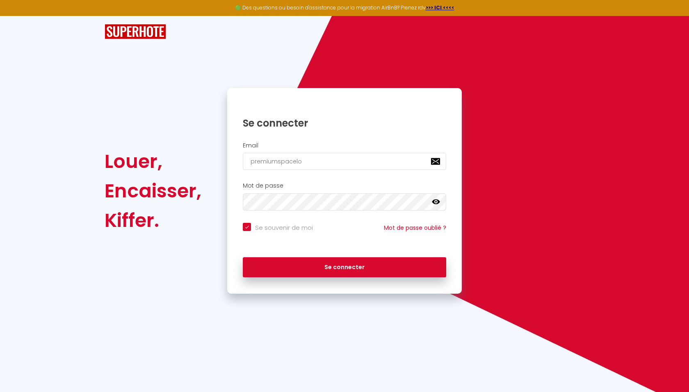
checkbox input "true"
type input "premiumspaceloc@"
checkbox input "true"
type input "premiumspaceloc@g"
checkbox input "true"
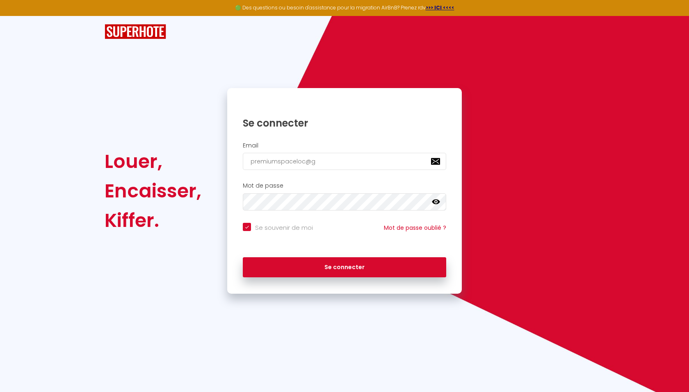
type input "premiumspaceloc@gm"
checkbox input "true"
type input "premiumspaceloc@gma"
checkbox input "true"
type input "premiumspaceloc@gmai"
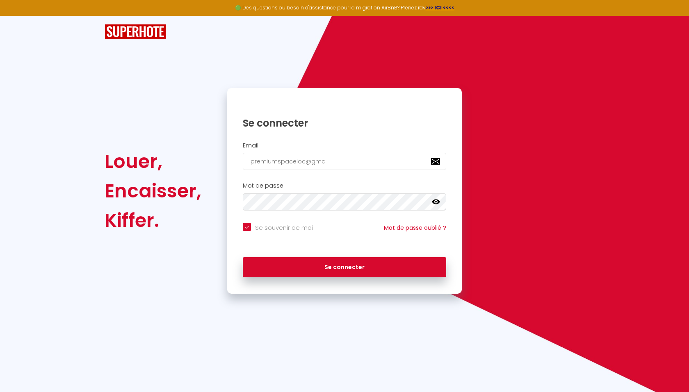
checkbox input "true"
type input "[EMAIL_ADDRESS]"
checkbox input "true"
type input "[EMAIL_ADDRESS]."
checkbox input "true"
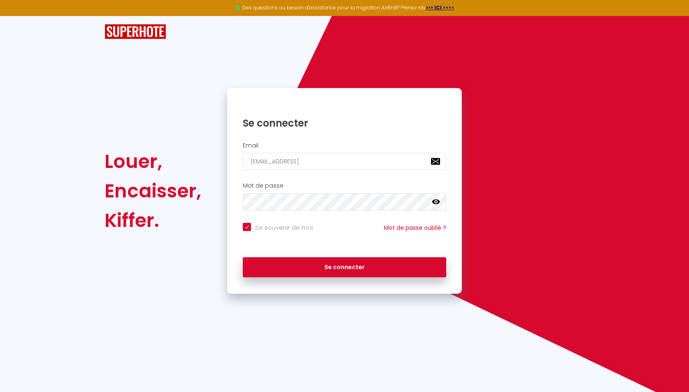
type input "premiumspaceloc@gmail.c"
checkbox input "true"
type input "[EMAIL_ADDRESS][DOMAIN_NAME]"
checkbox input "true"
type input "[EMAIL_ADDRESS][DOMAIN_NAME]"
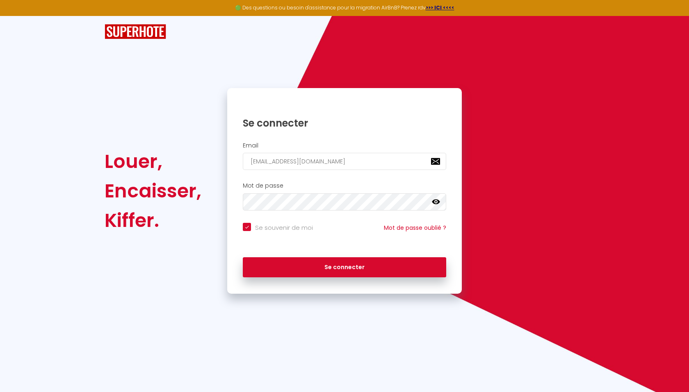
checkbox input "true"
type input "[EMAIL_ADDRESS][DOMAIN_NAME]"
click at [344, 266] on button "Se connecter" at bounding box center [344, 267] width 203 height 20
checkbox input "true"
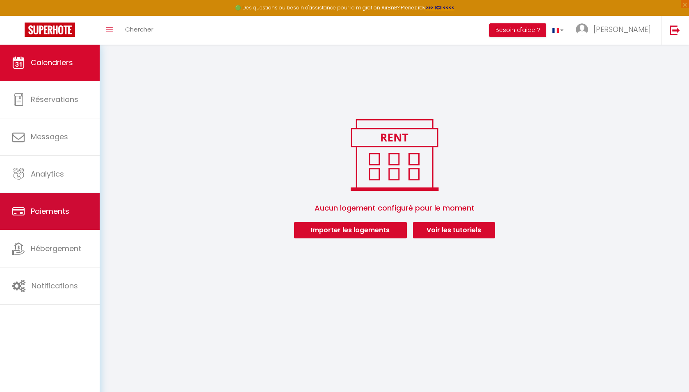
click at [55, 205] on link "Paiements" at bounding box center [50, 211] width 100 height 37
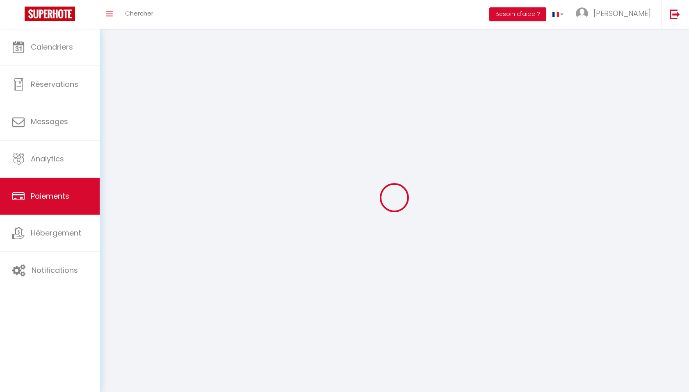
select select "2"
